Goal: Task Accomplishment & Management: Manage account settings

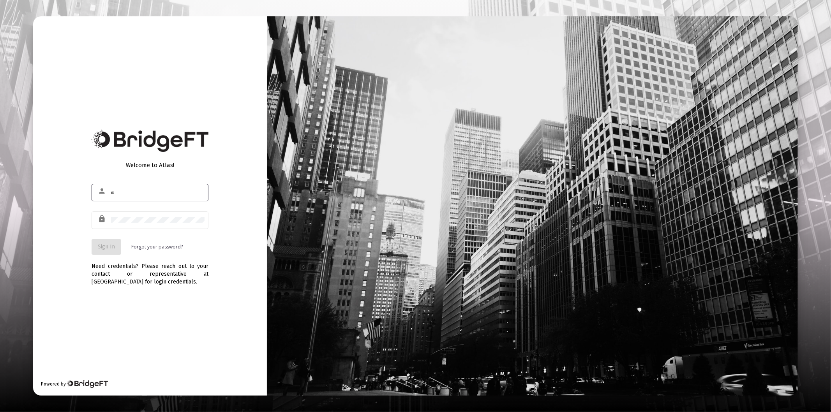
type input "[PERSON_NAME][EMAIL_ADDRESS][DOMAIN_NAME]"
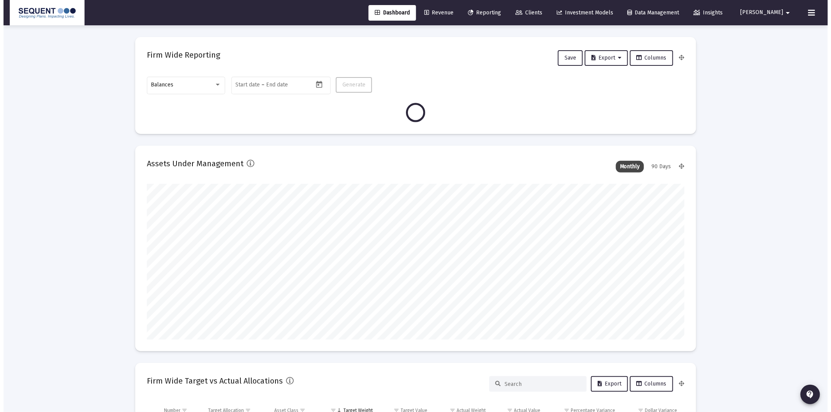
scroll to position [156, 289]
click at [201, 84] on div "Balances" at bounding box center [179, 85] width 63 height 6
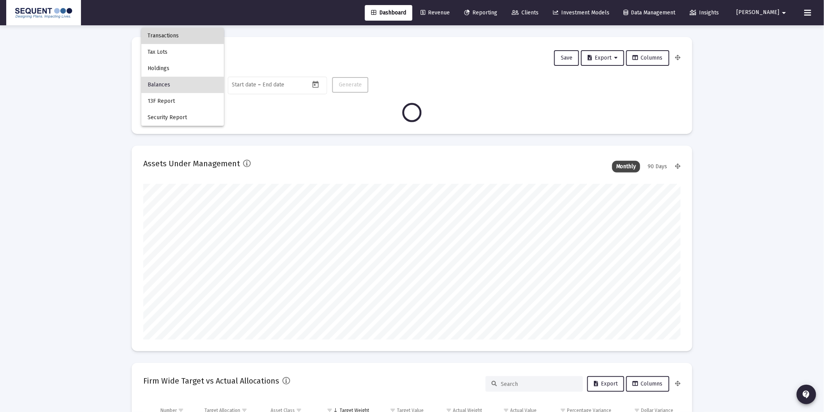
click at [187, 32] on span "Transactions" at bounding box center [183, 36] width 70 height 16
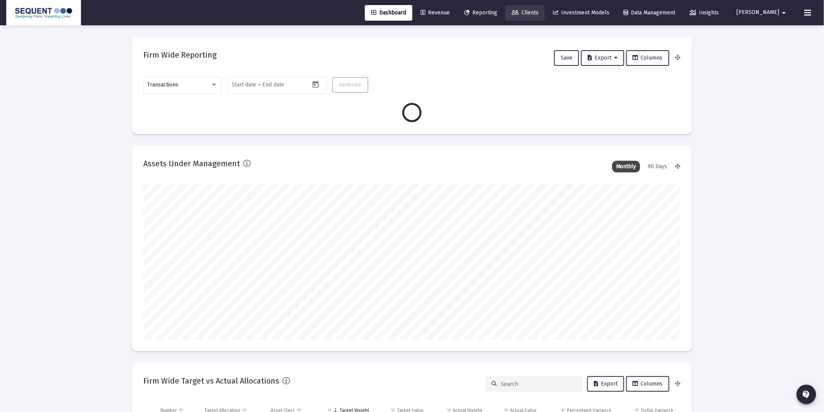
click at [545, 16] on link "Clients" at bounding box center [525, 13] width 39 height 16
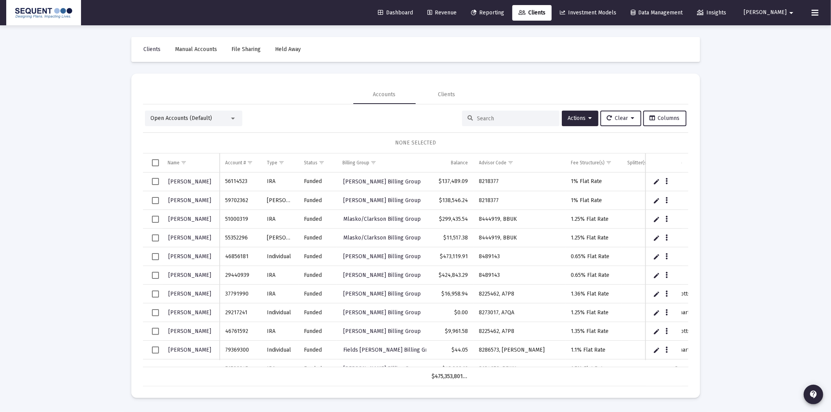
click at [496, 118] on input at bounding box center [515, 118] width 76 height 7
paste input "95459462"
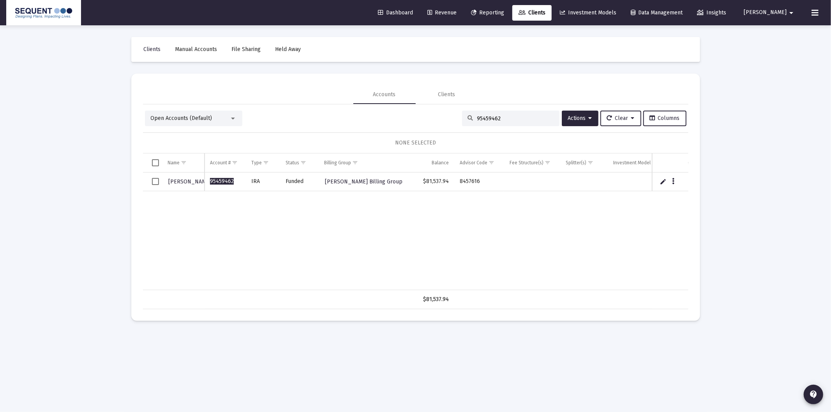
type input "95459462"
click at [157, 180] on span "Select row" at bounding box center [155, 181] width 7 height 7
click at [672, 178] on icon "Data grid" at bounding box center [673, 181] width 2 height 9
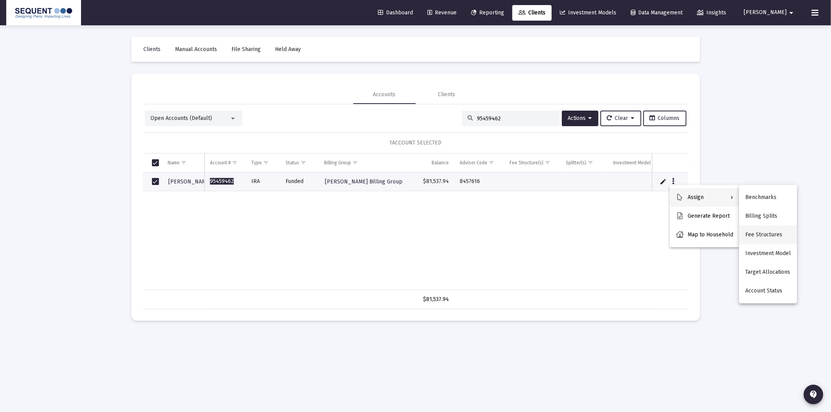
click at [768, 238] on button "Fee Structures" at bounding box center [768, 235] width 58 height 19
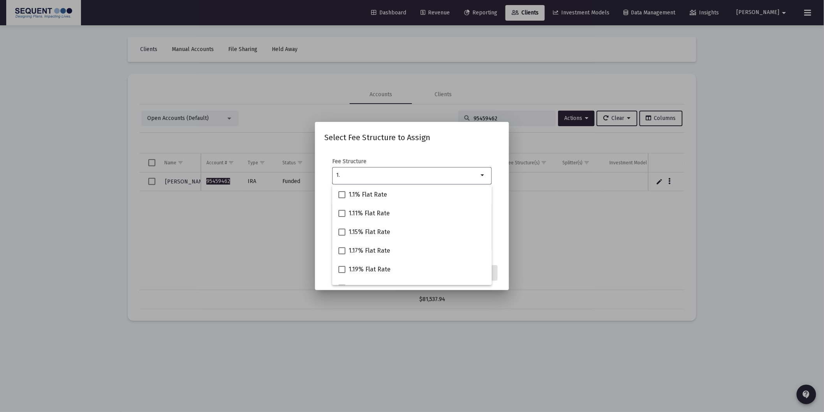
type input "1."
click at [538, 161] on div at bounding box center [412, 206] width 824 height 412
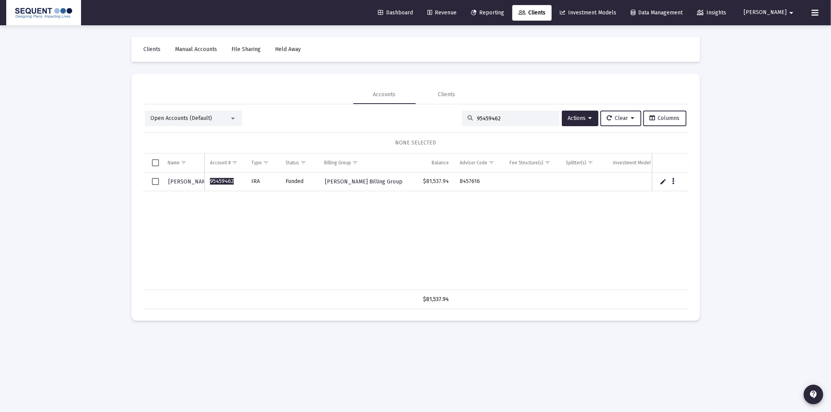
click at [767, 12] on span "[PERSON_NAME]" at bounding box center [765, 12] width 43 height 7
click at [778, 33] on span "Settings" at bounding box center [785, 33] width 23 height 19
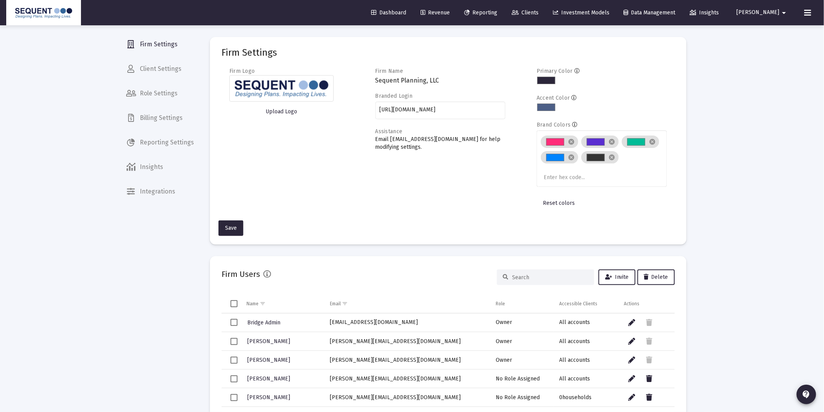
click at [165, 123] on span "Billing Settings" at bounding box center [160, 118] width 80 height 19
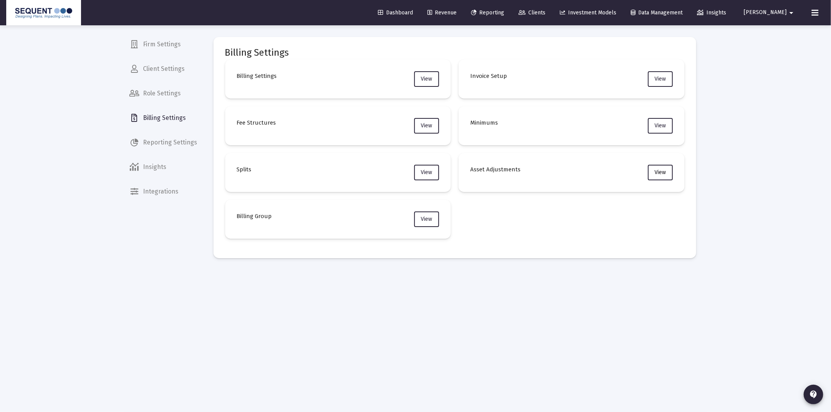
click at [658, 174] on span "View" at bounding box center [659, 172] width 11 height 7
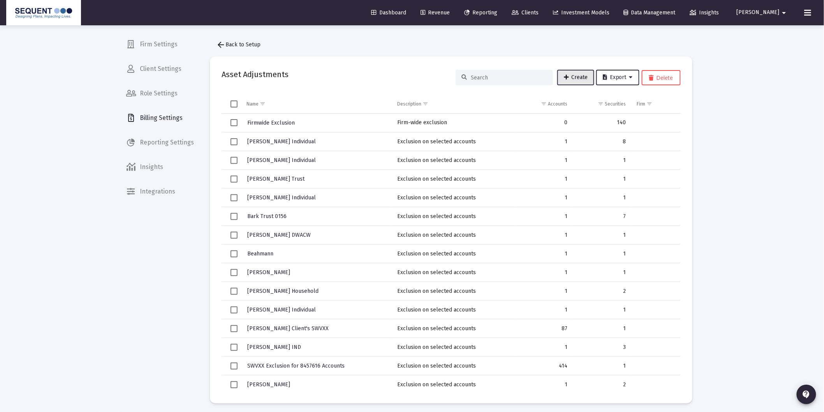
click at [577, 78] on span "Create" at bounding box center [576, 77] width 24 height 7
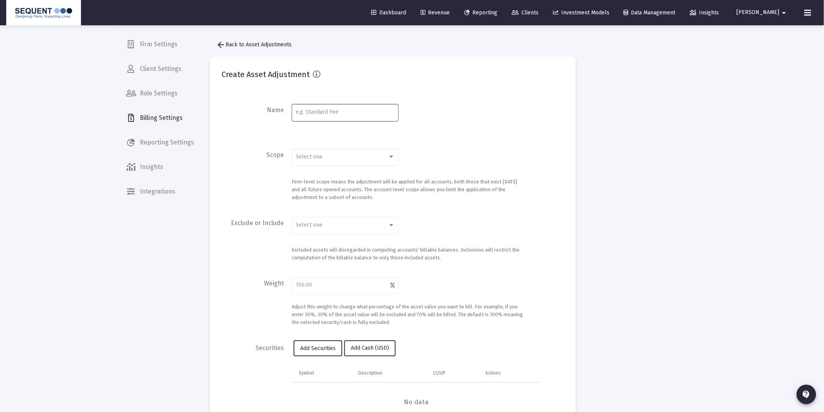
click at [341, 113] on input at bounding box center [345, 112] width 99 height 6
type input "[PERSON_NAME]"
click at [340, 161] on div "Select one" at bounding box center [345, 156] width 99 height 19
click at [326, 175] on span "Account" at bounding box center [345, 173] width 99 height 16
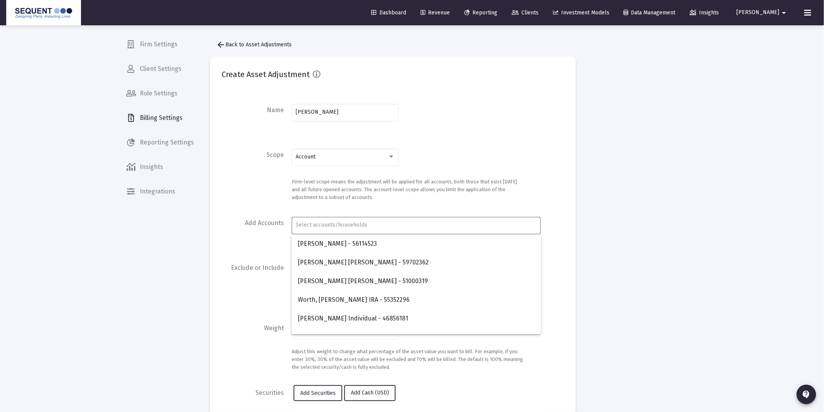
click at [321, 224] on input "Account Selection" at bounding box center [416, 225] width 241 height 6
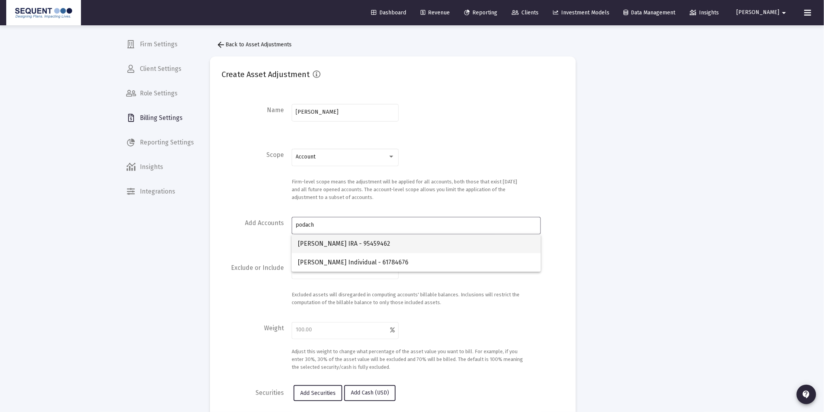
type input "podach"
click at [347, 245] on span "[PERSON_NAME] IRA - 95459462" at bounding box center [416, 244] width 237 height 19
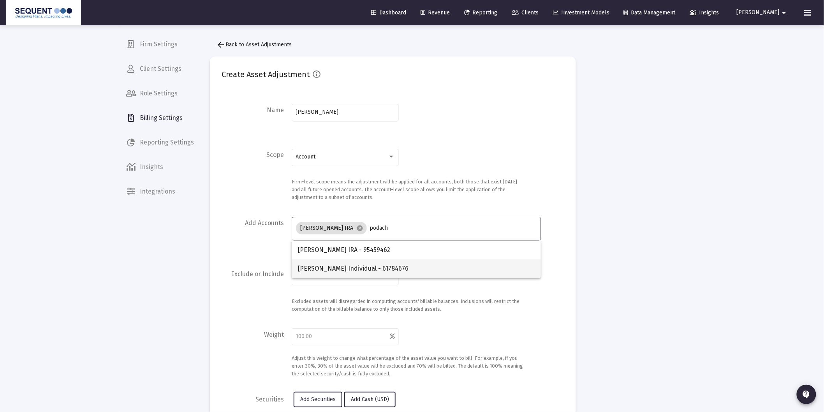
type input "podach"
click at [375, 273] on span "[PERSON_NAME] Individual - 61784676" at bounding box center [416, 268] width 237 height 19
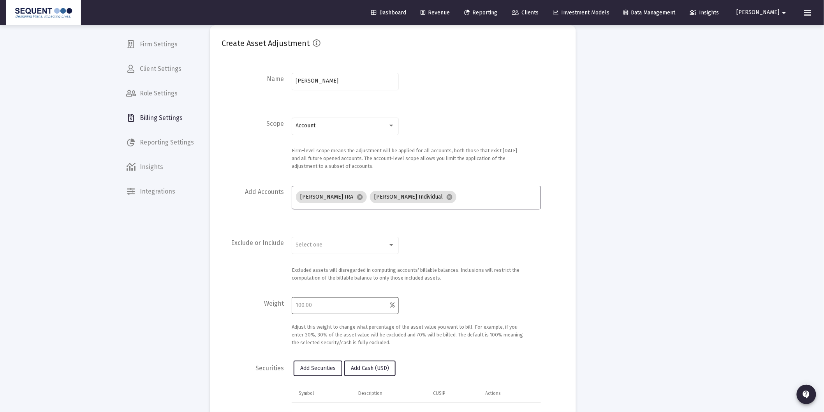
scroll to position [86, 0]
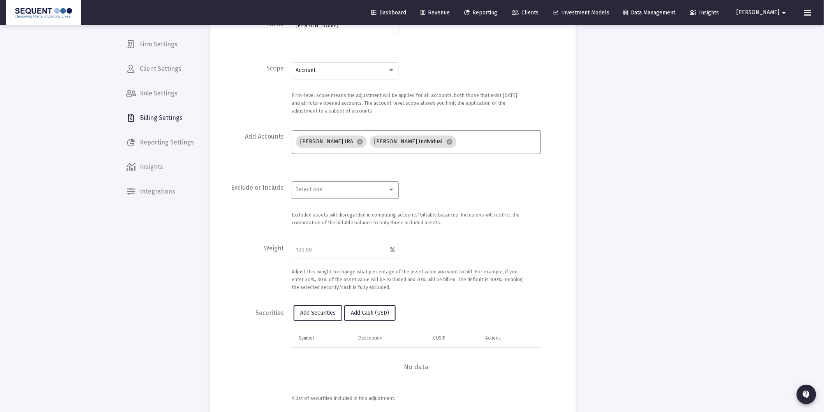
click at [336, 189] on div "Select one" at bounding box center [342, 190] width 92 height 6
click at [321, 212] on span "Exclusion" at bounding box center [345, 206] width 99 height 16
click at [312, 248] on input "number" at bounding box center [343, 250] width 95 height 6
click at [325, 316] on button "Add Securities" at bounding box center [318, 313] width 49 height 16
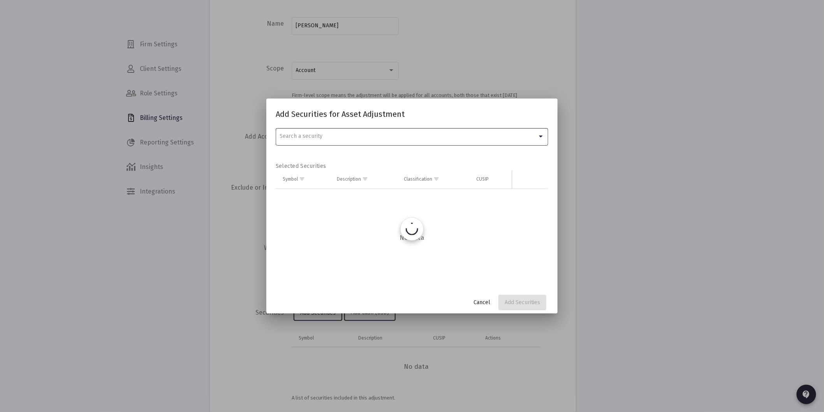
scroll to position [0, 0]
click at [337, 138] on div "Search a security" at bounding box center [408, 136] width 257 height 6
click at [337, 138] on input "w" at bounding box center [412, 136] width 277 height 16
click at [307, 138] on input "swvxx" at bounding box center [412, 136] width 277 height 16
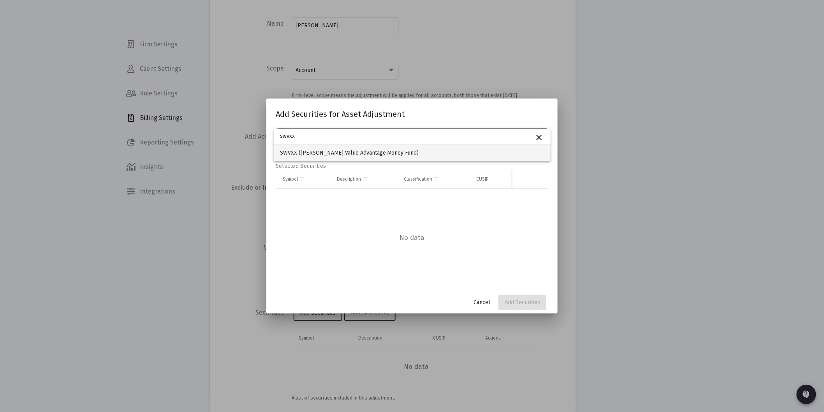
type input "swvxx"
click at [312, 153] on span "SWVXX ([PERSON_NAME] Value Advantage Money Fund)" at bounding box center [412, 153] width 265 height 16
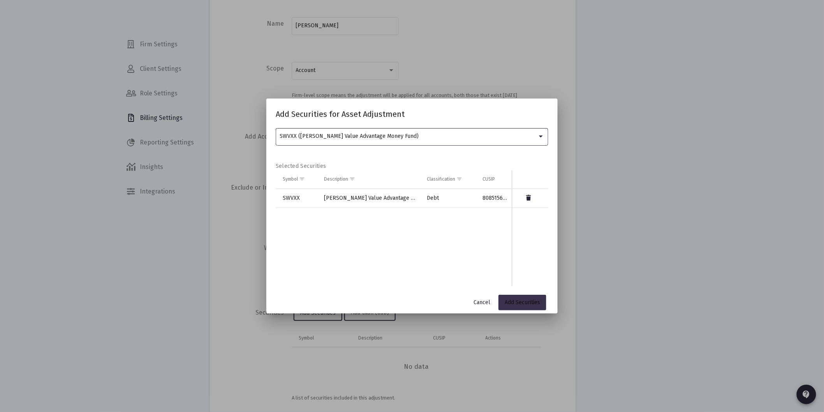
click at [516, 302] on span "Add Securities" at bounding box center [522, 302] width 35 height 7
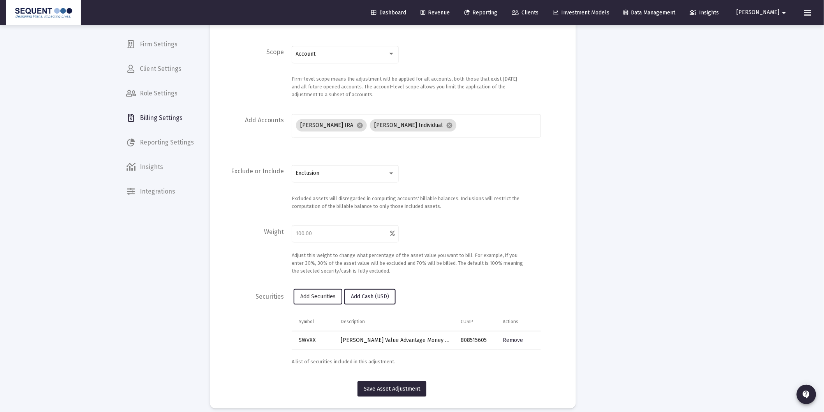
scroll to position [110, 0]
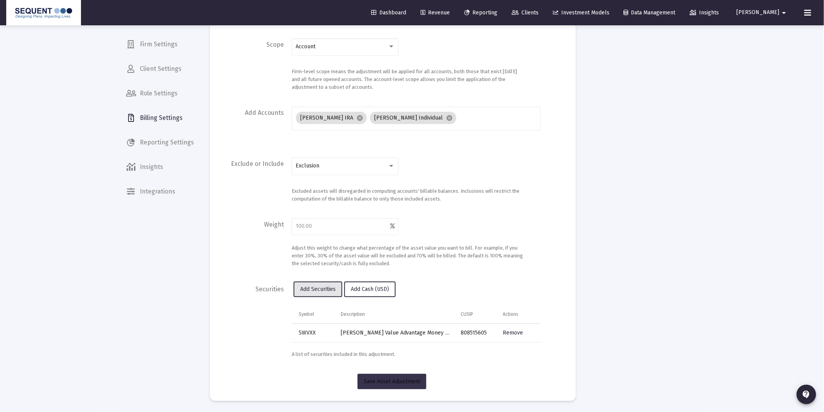
click at [399, 381] on span "Save Asset Adjustment" at bounding box center [392, 381] width 56 height 7
type input "100"
